Goal: Transaction & Acquisition: Purchase product/service

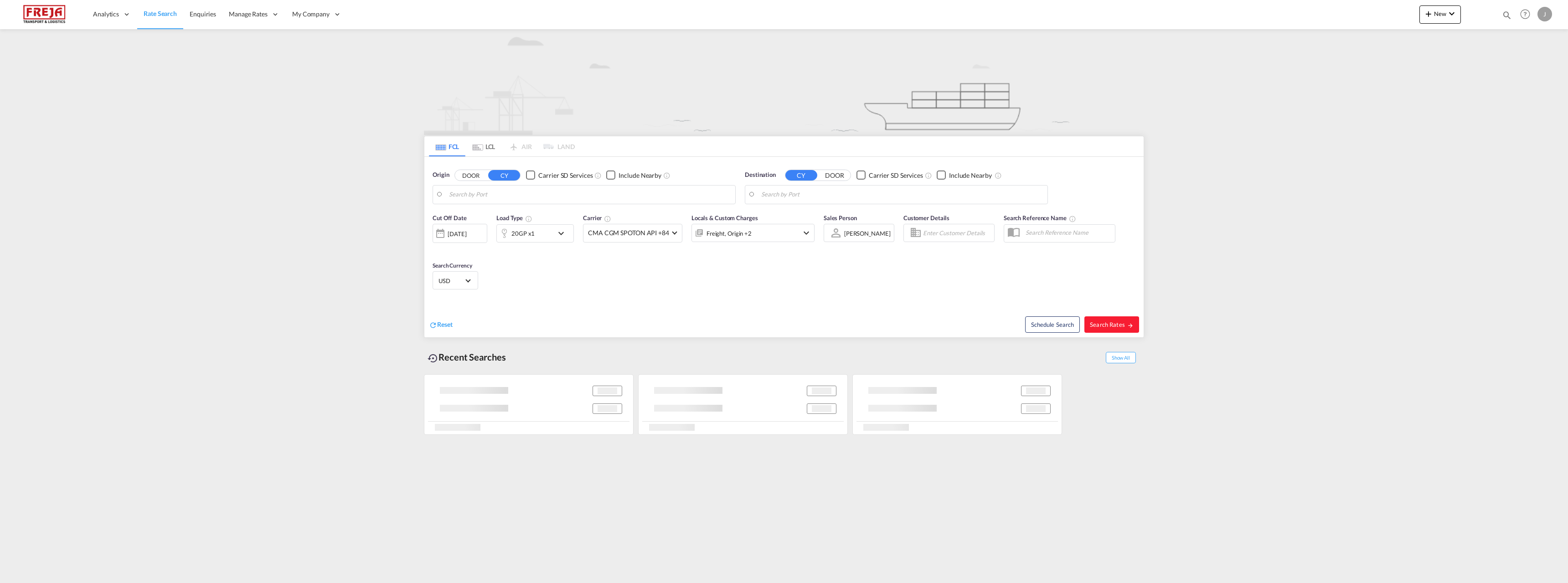
type input "Helsinki (Helsingfors), FIHEL"
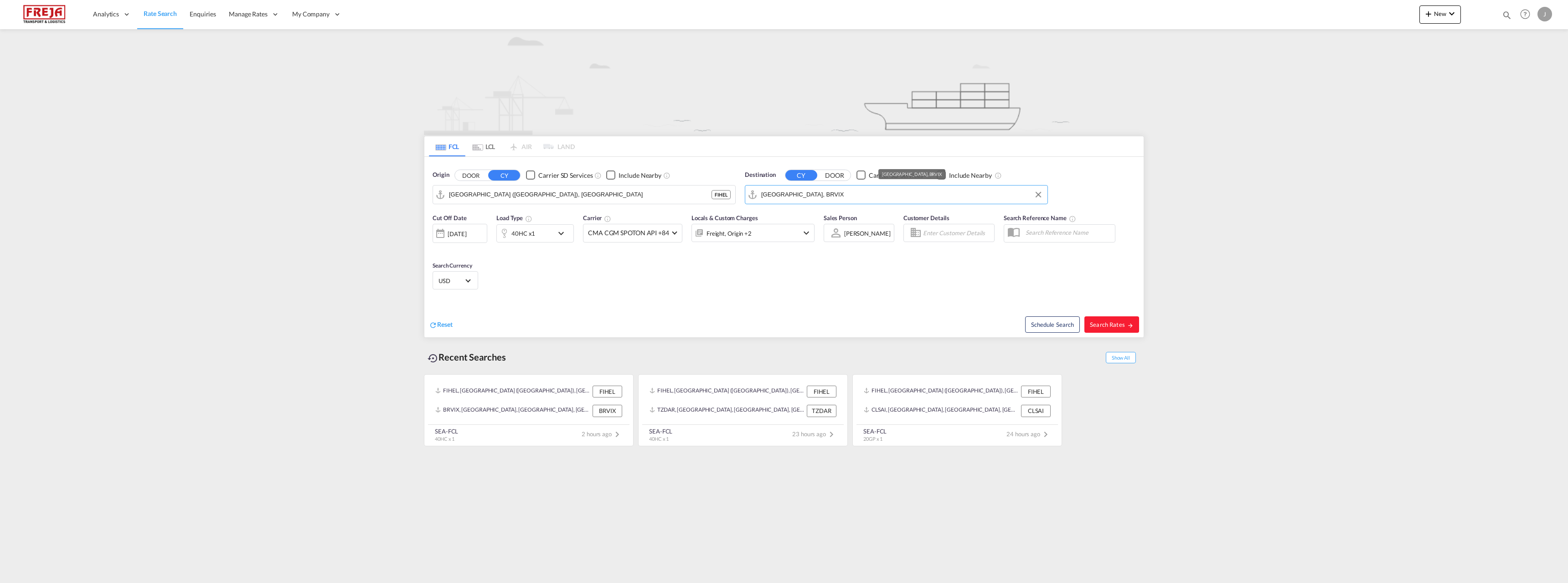
click at [790, 196] on input "Vitoria, BRVIX" at bounding box center [902, 195] width 282 height 14
click at [827, 247] on div "San Vicente , BI Chile CLSVE" at bounding box center [832, 247] width 173 height 27
type input "San [PERSON_NAME], BI, CLSVE"
click at [1112, 330] on button "Search Rates" at bounding box center [1112, 324] width 55 height 16
type input "FIHEL to CLSVE / 26 Aug 2025"
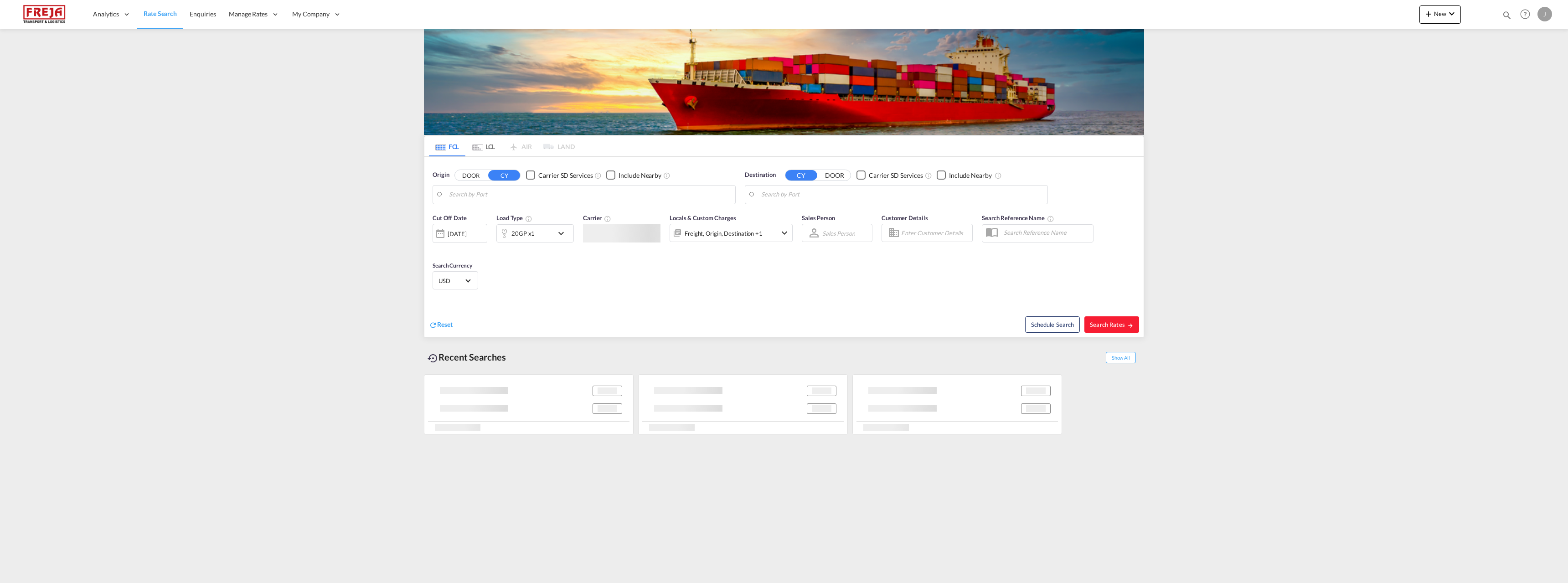
type input "Raumo (Rauma), [GEOGRAPHIC_DATA]"
type input "San [PERSON_NAME], BI, CLSVE"
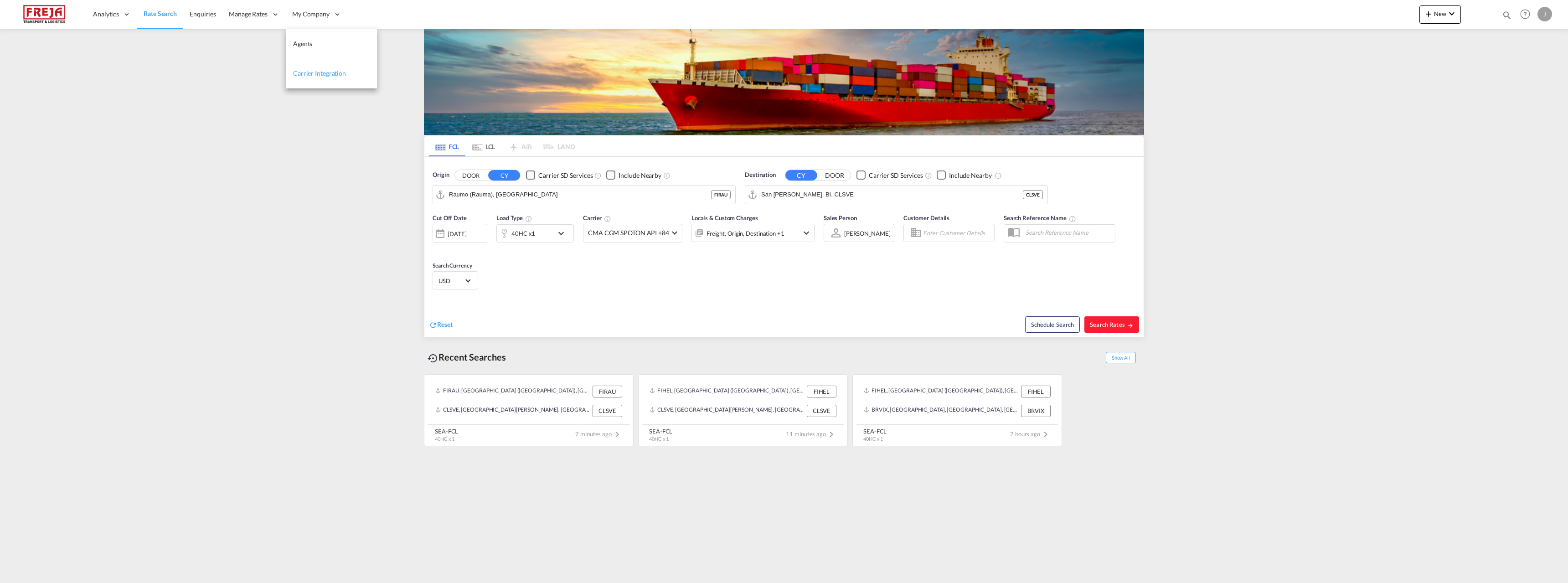
click at [321, 73] on span "Carrier Integration" at bounding box center [319, 73] width 53 height 7
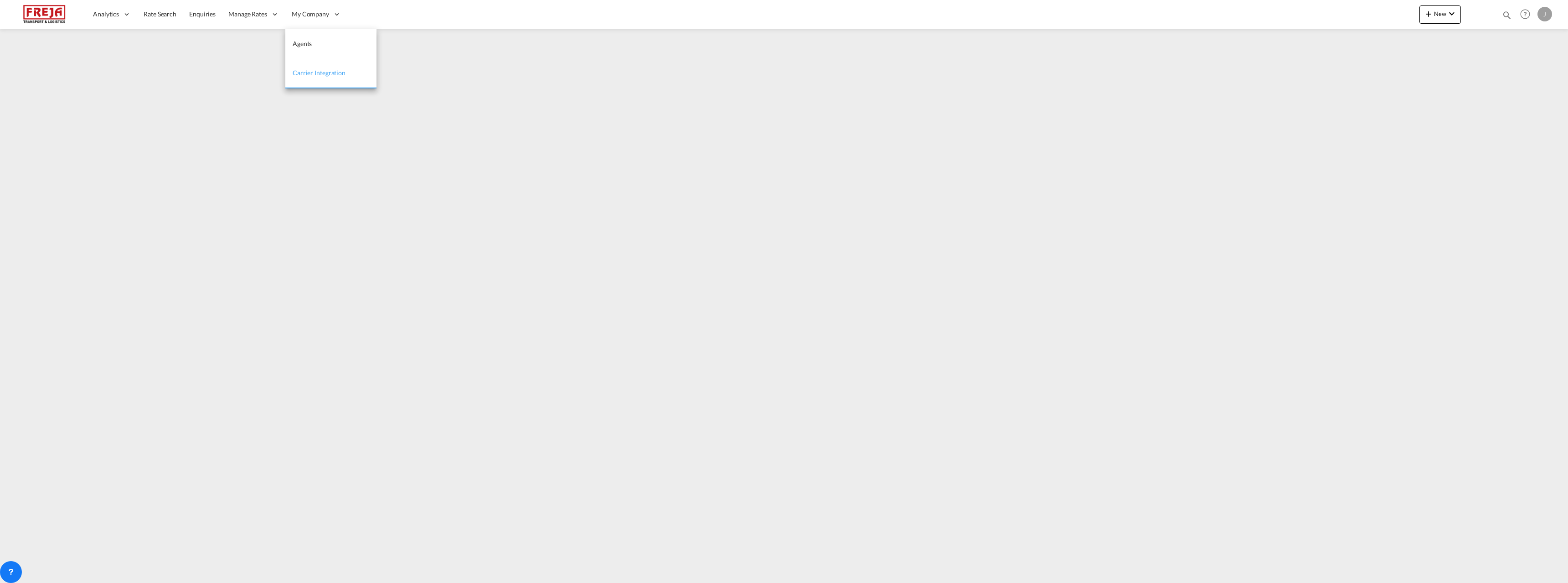
click at [330, 71] on span "Carrier Integration" at bounding box center [319, 73] width 53 height 7
